Goal: Check status: Check status

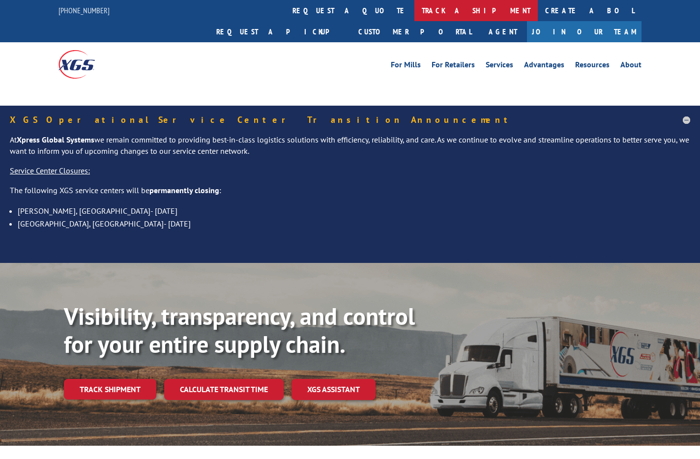
drag, startPoint x: 0, startPoint y: 0, endPoint x: 321, endPoint y: 6, distance: 321.4
click at [414, 6] on link "track a shipment" at bounding box center [475, 10] width 123 height 21
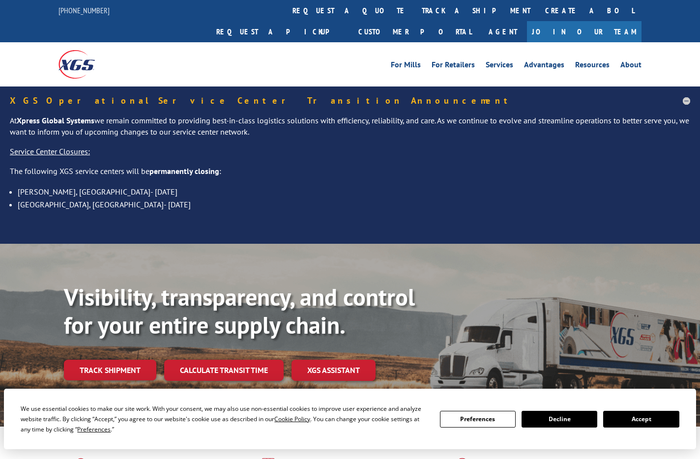
click at [636, 421] on button "Accept" at bounding box center [641, 419] width 76 height 17
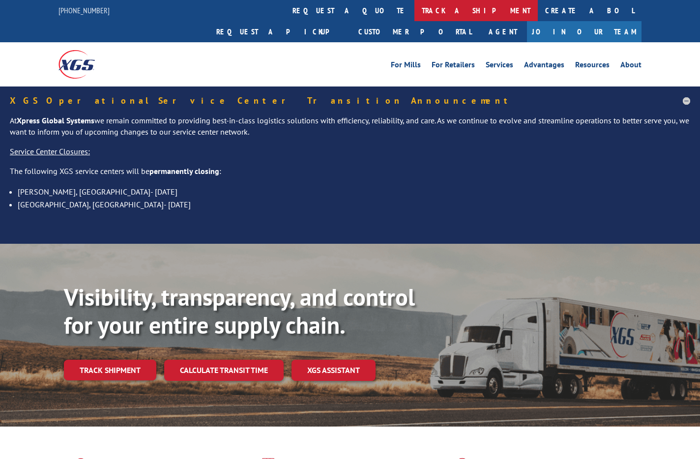
click at [414, 6] on link "track a shipment" at bounding box center [475, 10] width 123 height 21
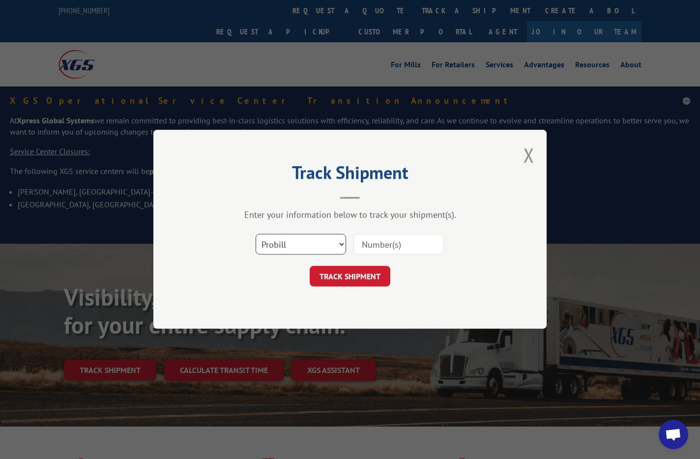
click at [318, 247] on select "Select category... Probill BOL PO" at bounding box center [301, 244] width 90 height 21
select select "bol"
click at [256, 234] on select "Select category... Probill BOL PO" at bounding box center [301, 244] width 90 height 21
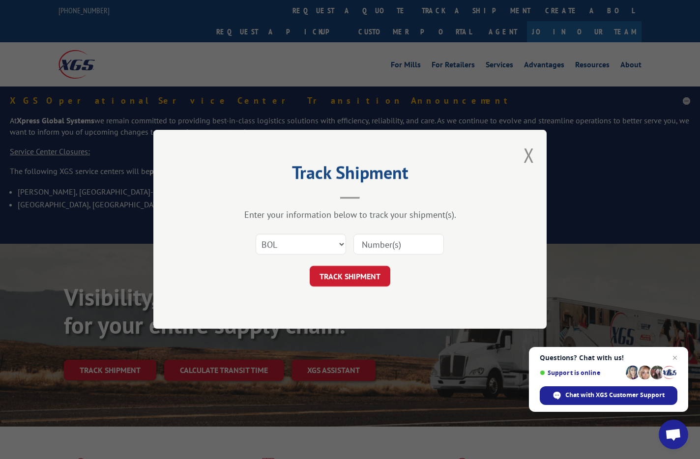
click at [418, 249] on input at bounding box center [398, 244] width 90 height 21
paste input "1449917"
type input "1449917"
click at [376, 268] on button "TRACK SHIPMENT" at bounding box center [350, 276] width 81 height 21
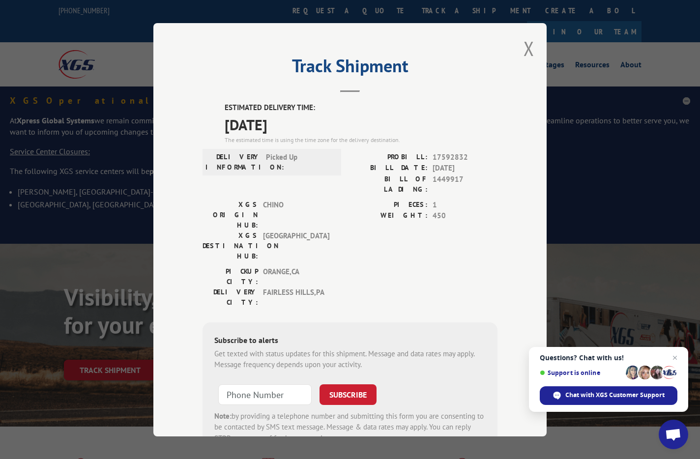
click at [444, 157] on span "17592832" at bounding box center [464, 156] width 65 height 11
copy span "17592832"
